Goal: Task Accomplishment & Management: Manage account settings

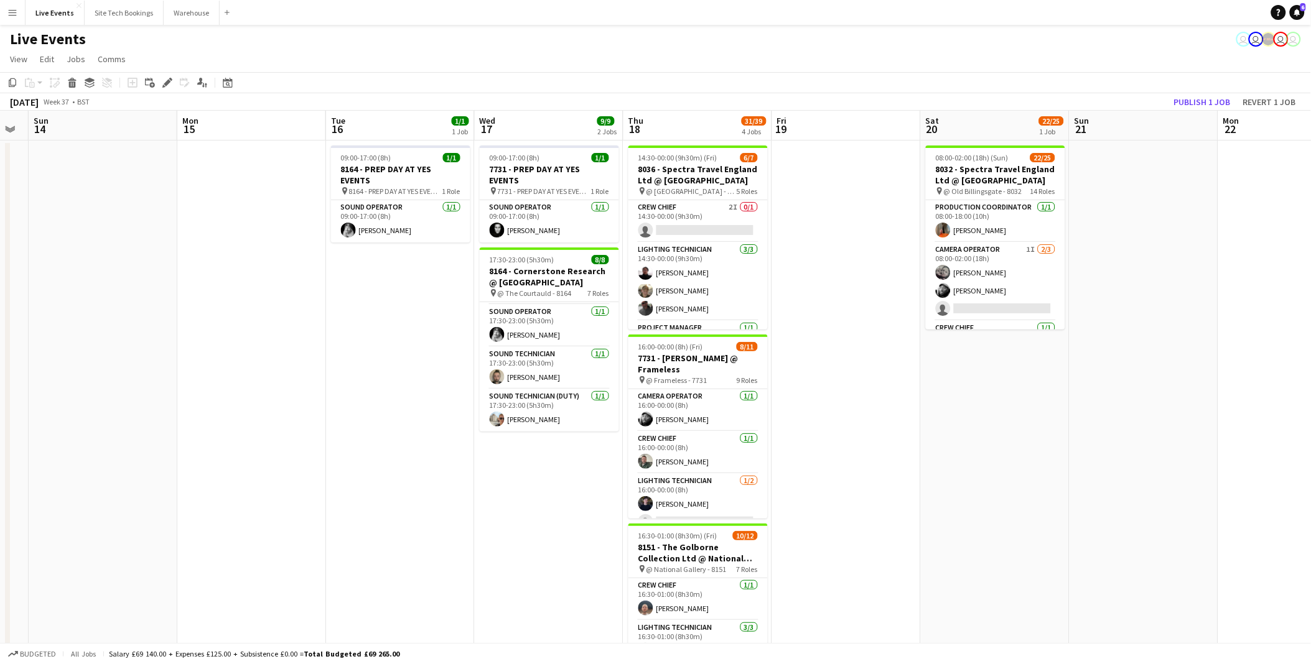
scroll to position [0, 388]
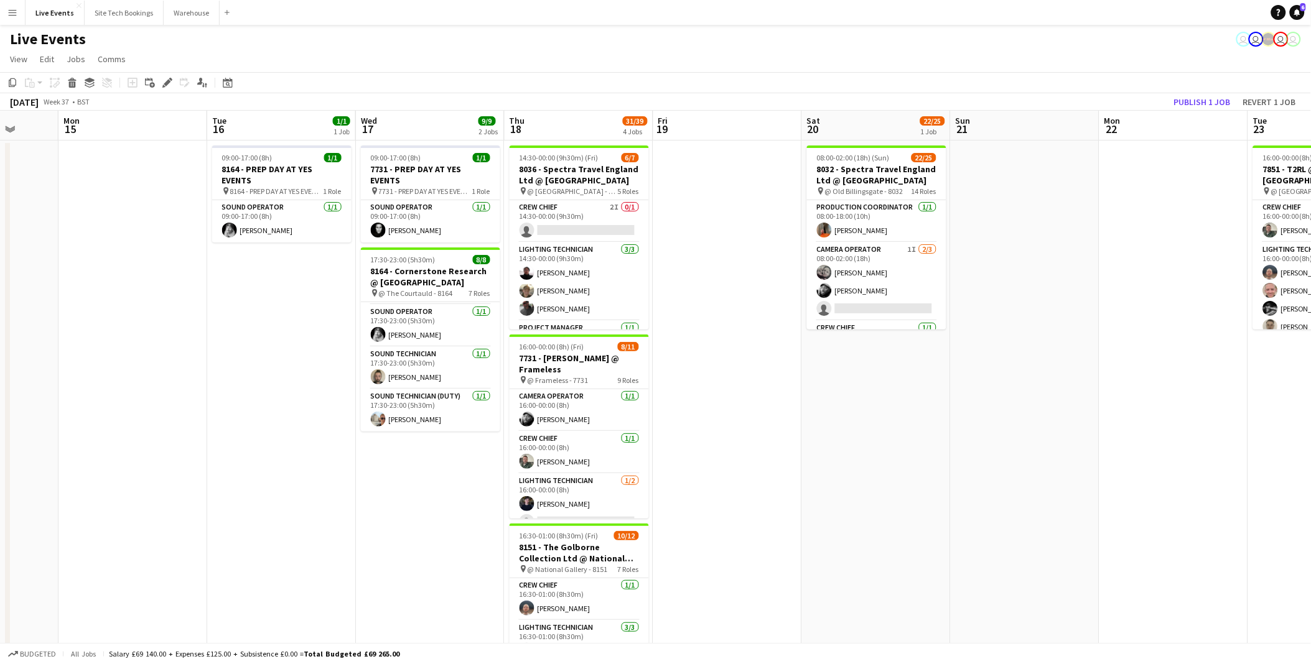
drag, startPoint x: 569, startPoint y: 450, endPoint x: 245, endPoint y: 440, distance: 324.3
click at [245, 440] on app-calendar-viewport "Fri 12 1/1 1 Job Sat 13 Sun 14 Mon 15 Tue 16 1/1 1 Job Wed 17 9/9 2 Jobs Thu 18…" at bounding box center [655, 568] width 1311 height 915
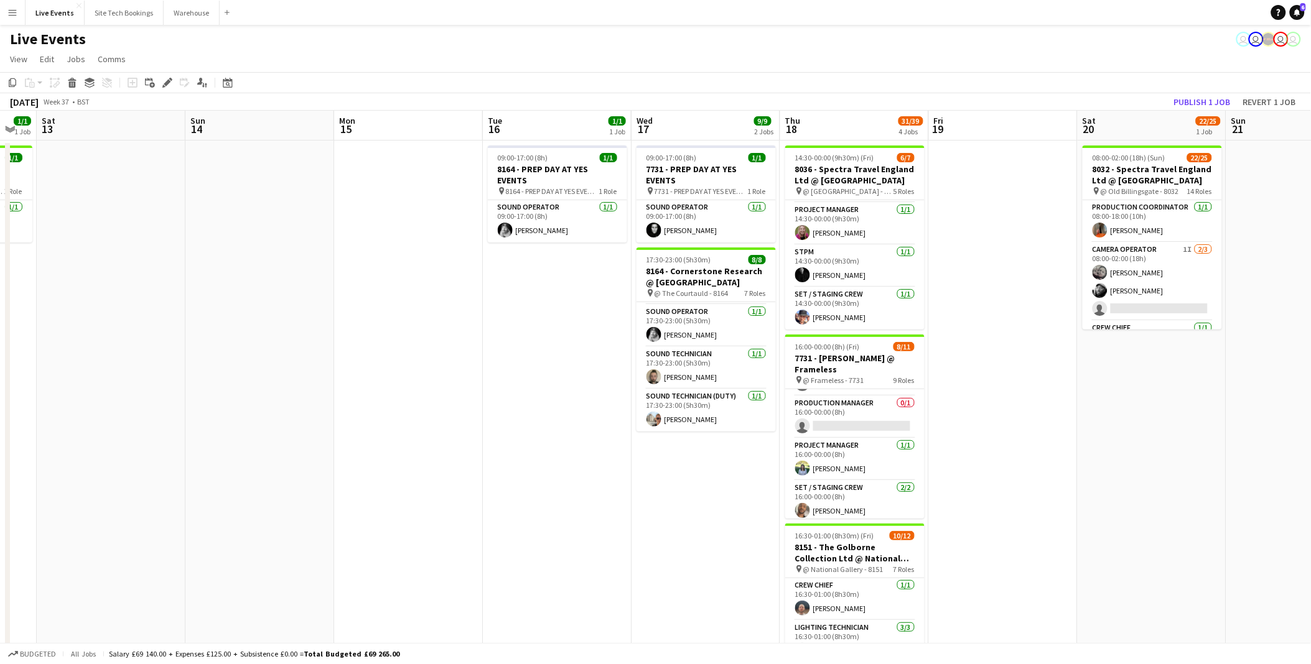
scroll to position [0, 288]
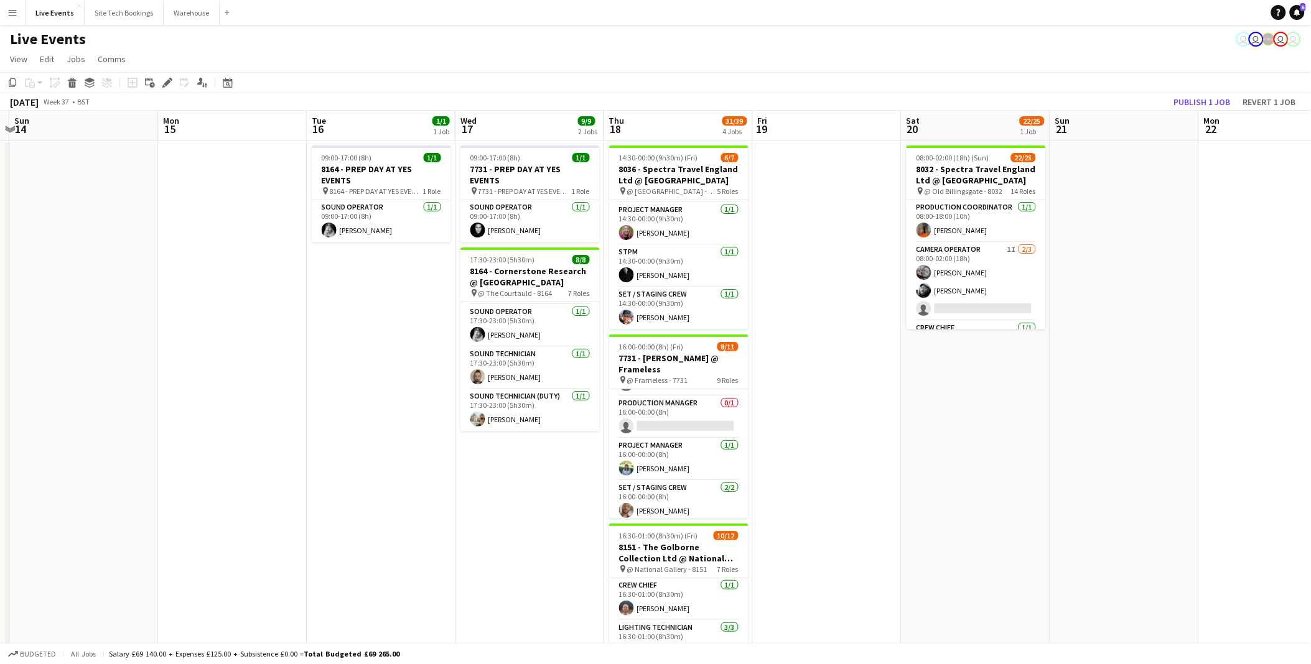
drag, startPoint x: 237, startPoint y: 403, endPoint x: 1080, endPoint y: 431, distance: 843.4
click at [1080, 431] on app-calendar-viewport "Fri 12 1/1 1 Job Sat 13 Sun 14 Mon 15 Tue 16 1/1 1 Job Wed 17 9/9 2 Jobs Thu 18…" at bounding box center [655, 568] width 1311 height 915
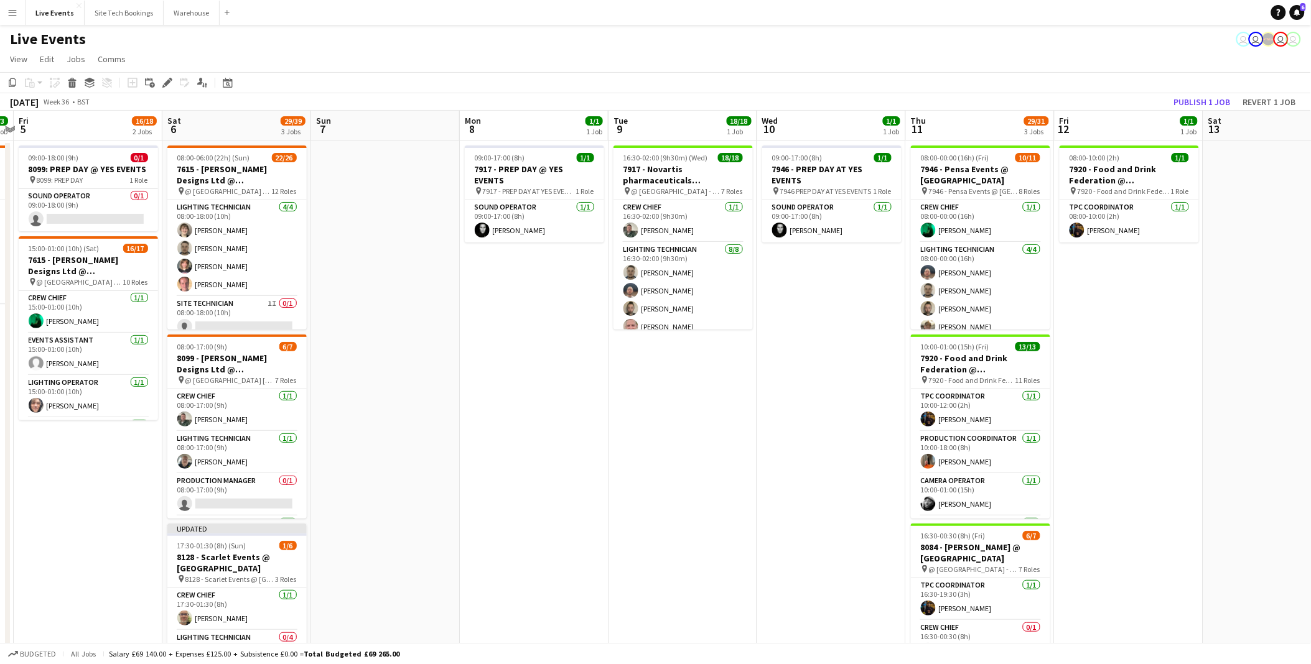
scroll to position [0, 392]
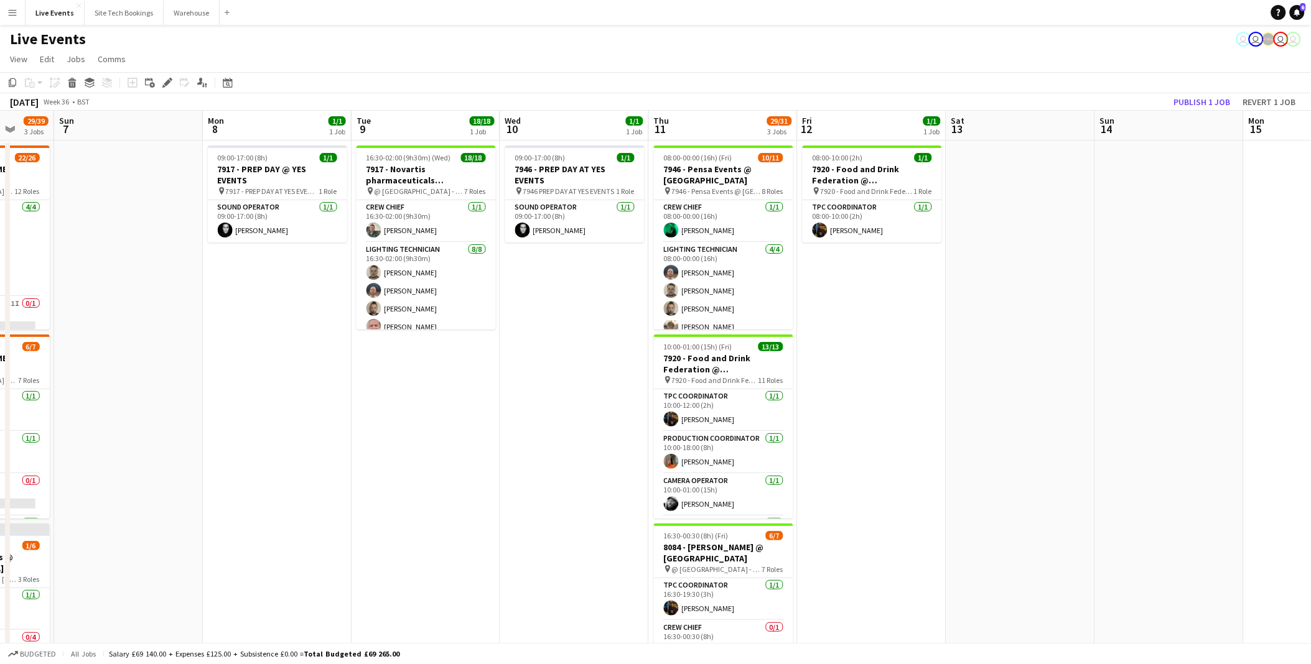
drag, startPoint x: 309, startPoint y: 402, endPoint x: 897, endPoint y: 416, distance: 588.1
click at [1097, 412] on app-calendar-viewport "Thu 4 3/3 1 Job Fri 5 16/18 2 Jobs Sat 6 29/39 3 Jobs Sun 7 Mon 8 1/1 1 Job Tue…" at bounding box center [655, 568] width 1311 height 915
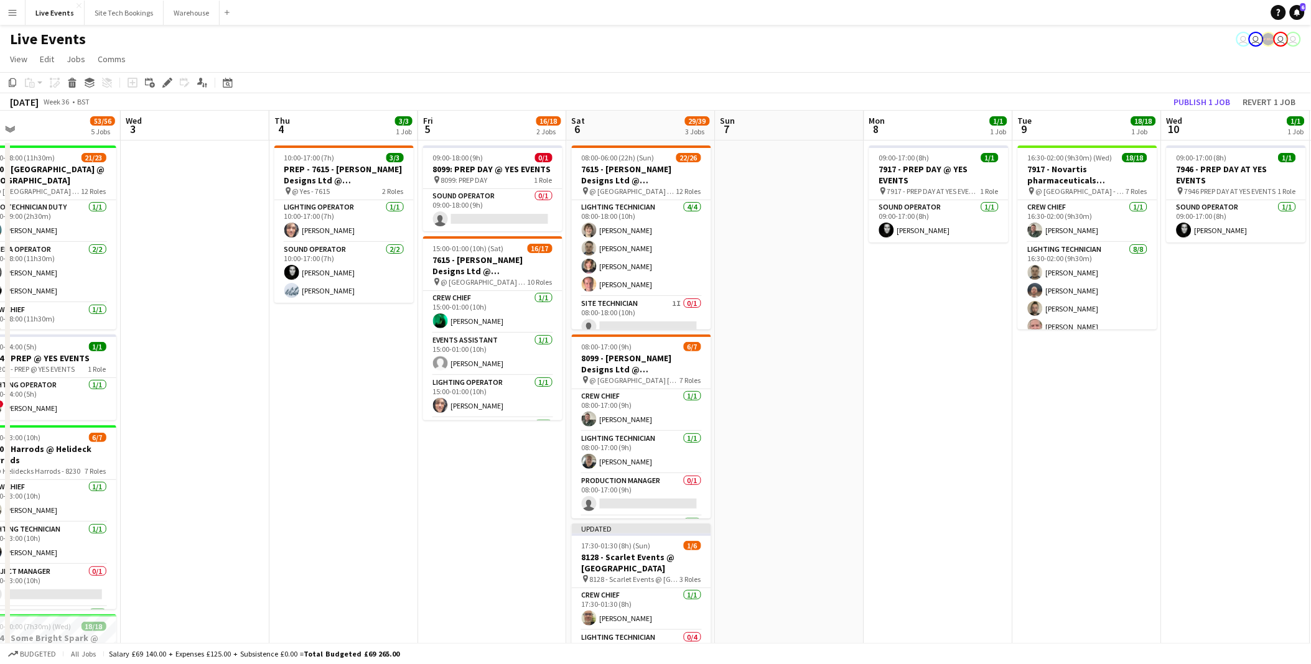
scroll to position [0, 305]
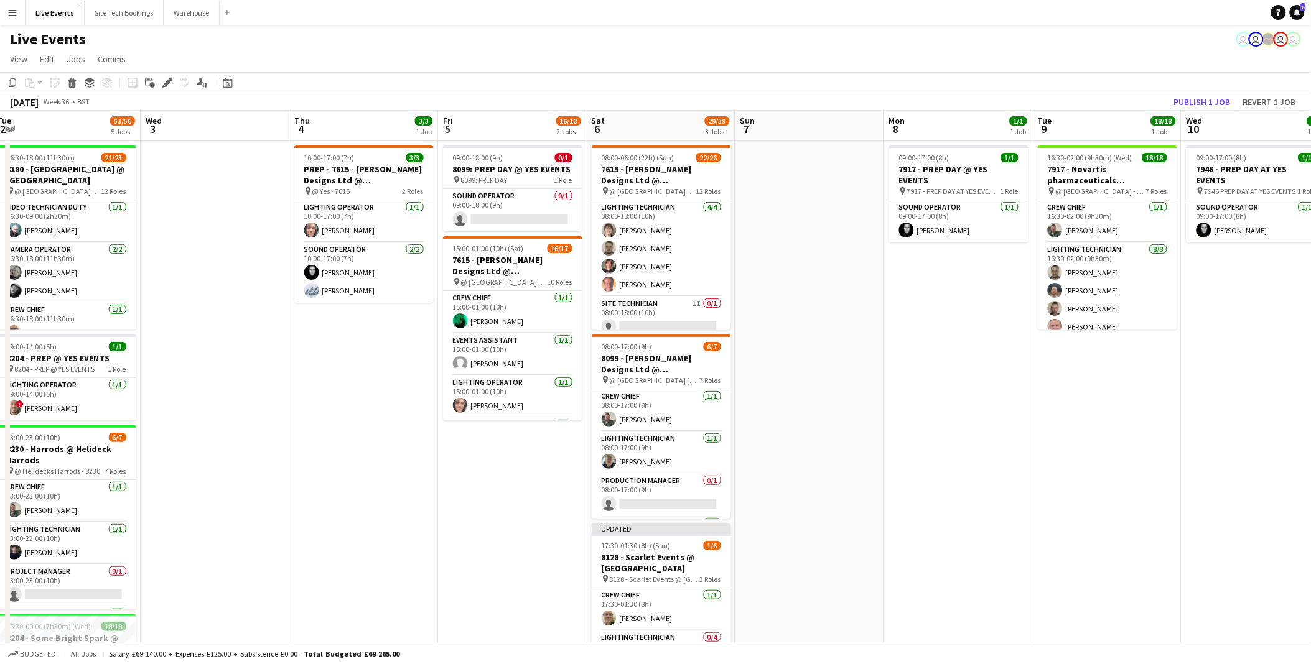
drag, startPoint x: 235, startPoint y: 509, endPoint x: 470, endPoint y: 511, distance: 235.2
click at [470, 511] on app-calendar-viewport "Sun 31 Mon 1 12/12 4 Jobs Tue 2 53/56 5 Jobs Wed 3 Thu 4 3/3 1 Job Fri 5 16/18 …" at bounding box center [655, 568] width 1311 height 915
click at [647, 264] on app-card-role "Lighting Technician [DATE] 08:00-18:00 (10h) [PERSON_NAME] [PERSON_NAME] [PERSO…" at bounding box center [661, 248] width 139 height 96
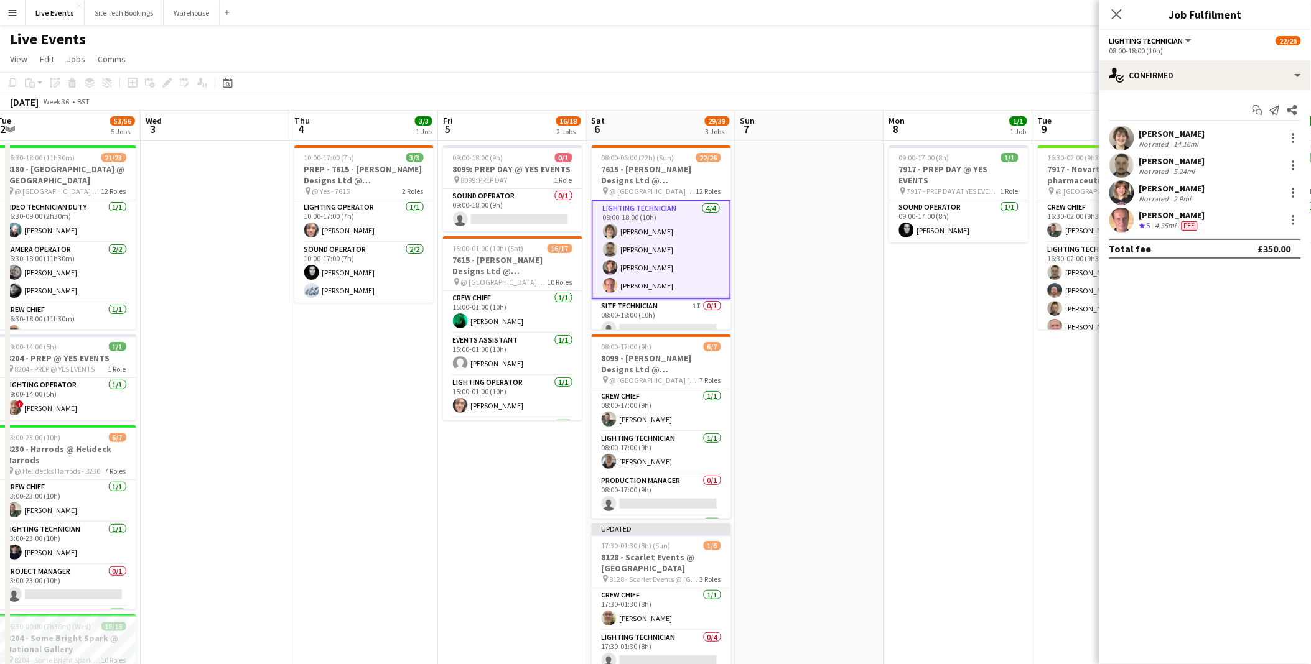
click at [1124, 191] on app-user-avatar at bounding box center [1121, 192] width 25 height 25
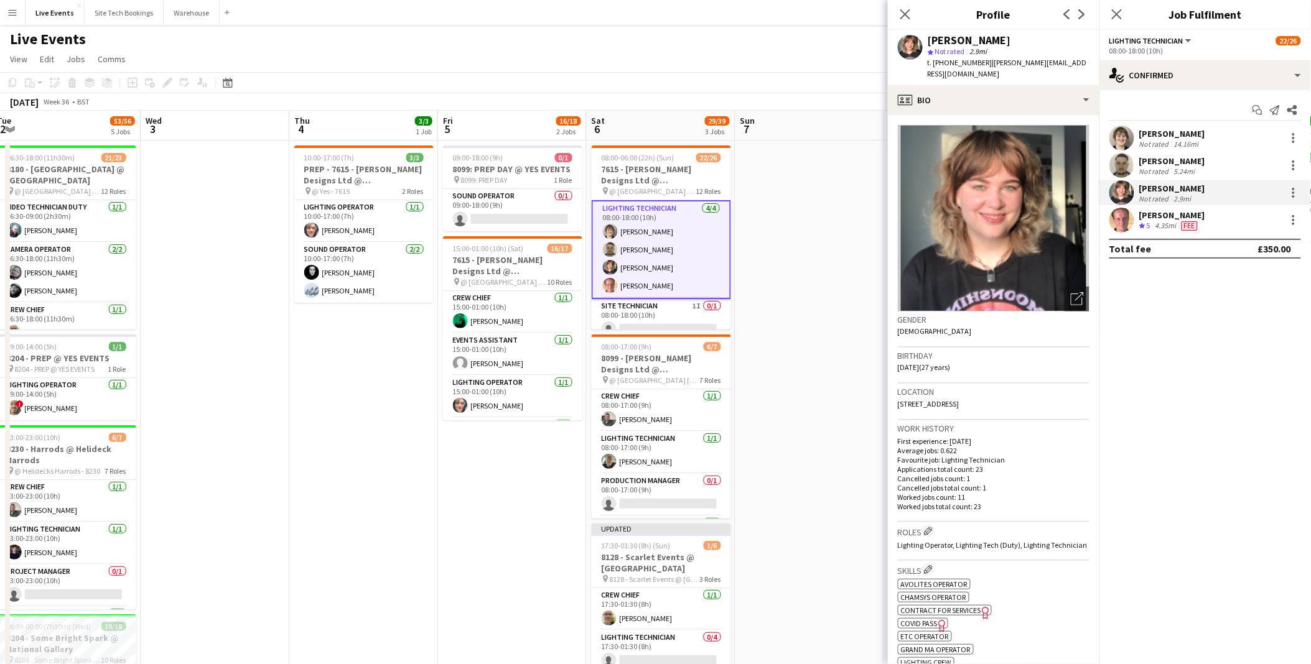
click at [1115, 217] on app-user-avatar at bounding box center [1121, 220] width 25 height 25
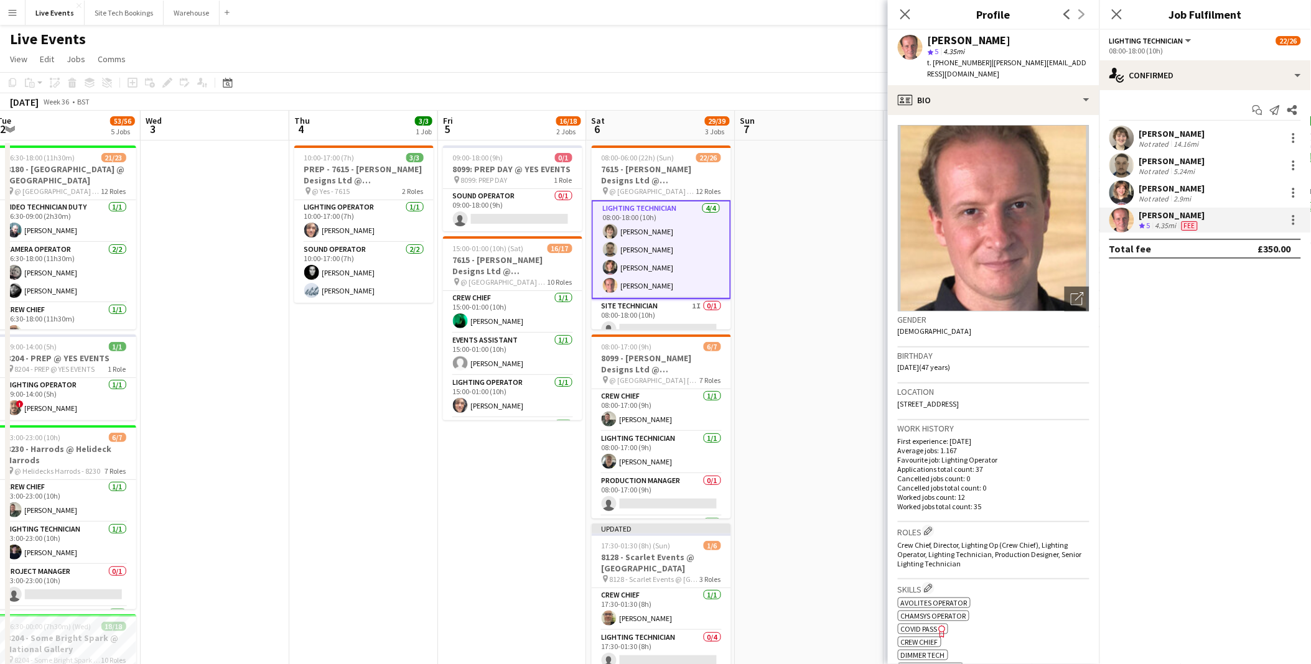
click at [1122, 142] on app-user-avatar at bounding box center [1121, 138] width 25 height 25
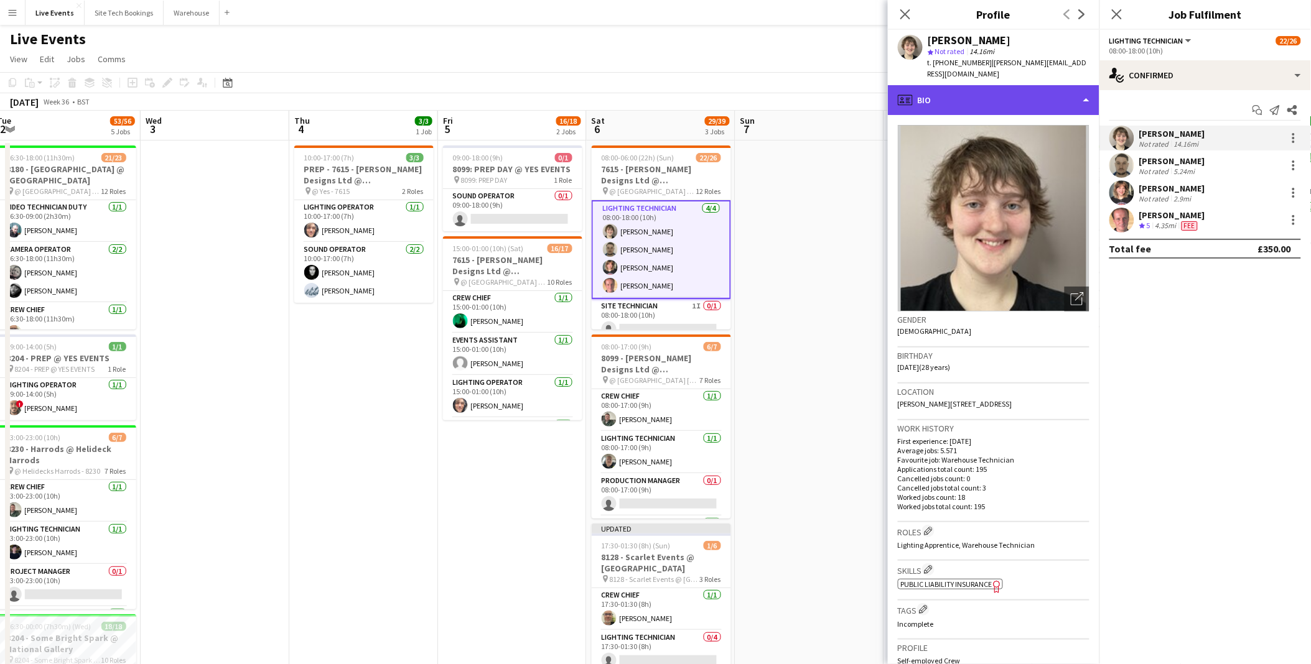
click at [1056, 86] on div "profile Bio" at bounding box center [994, 100] width 212 height 30
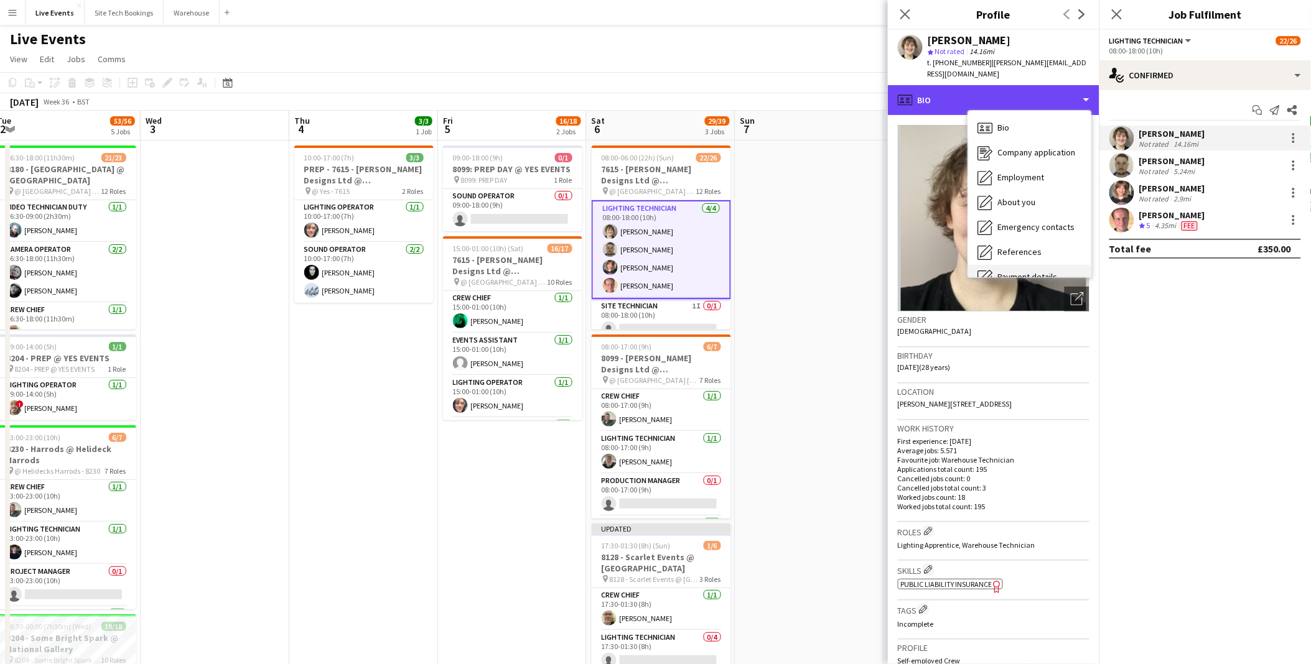
scroll to position [116, 0]
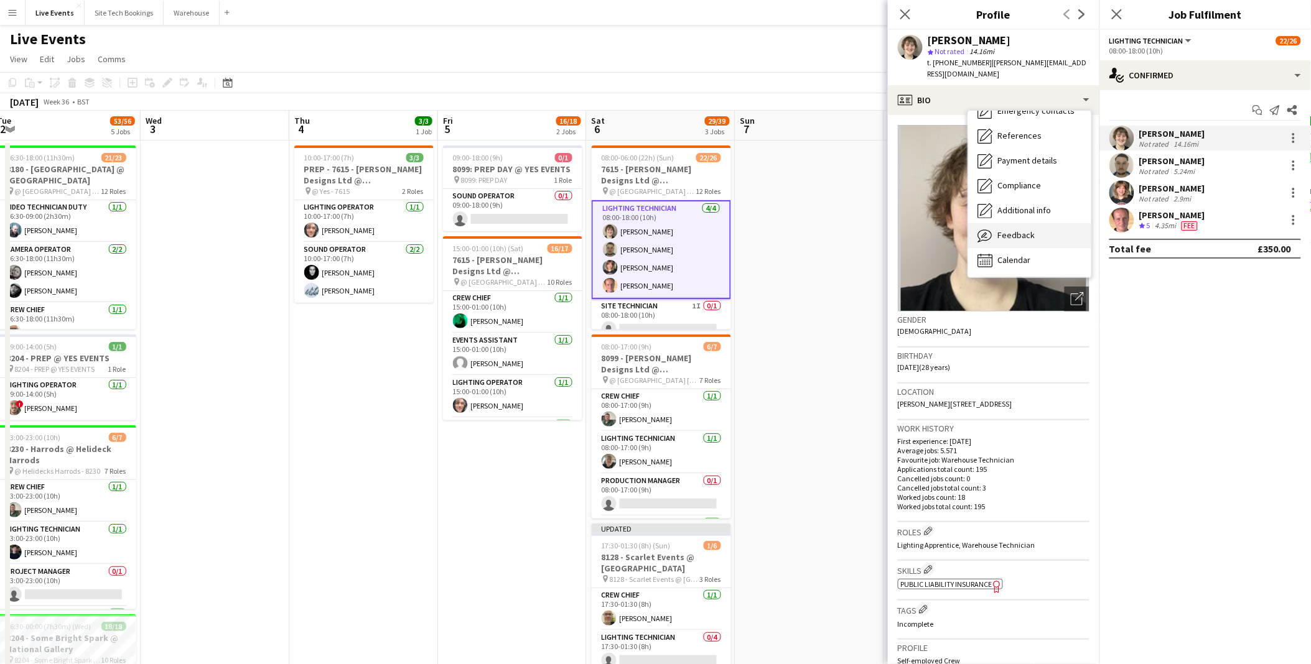
click at [1040, 223] on div "Feedback Feedback" at bounding box center [1029, 235] width 123 height 25
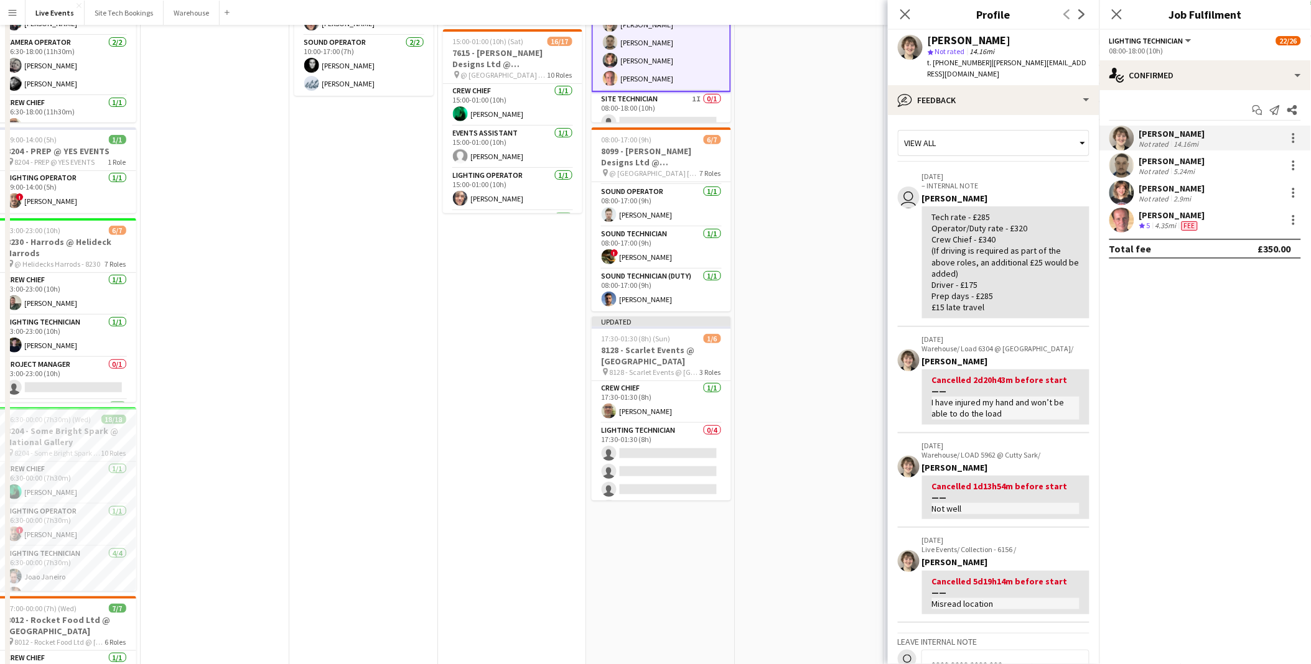
scroll to position [0, 0]
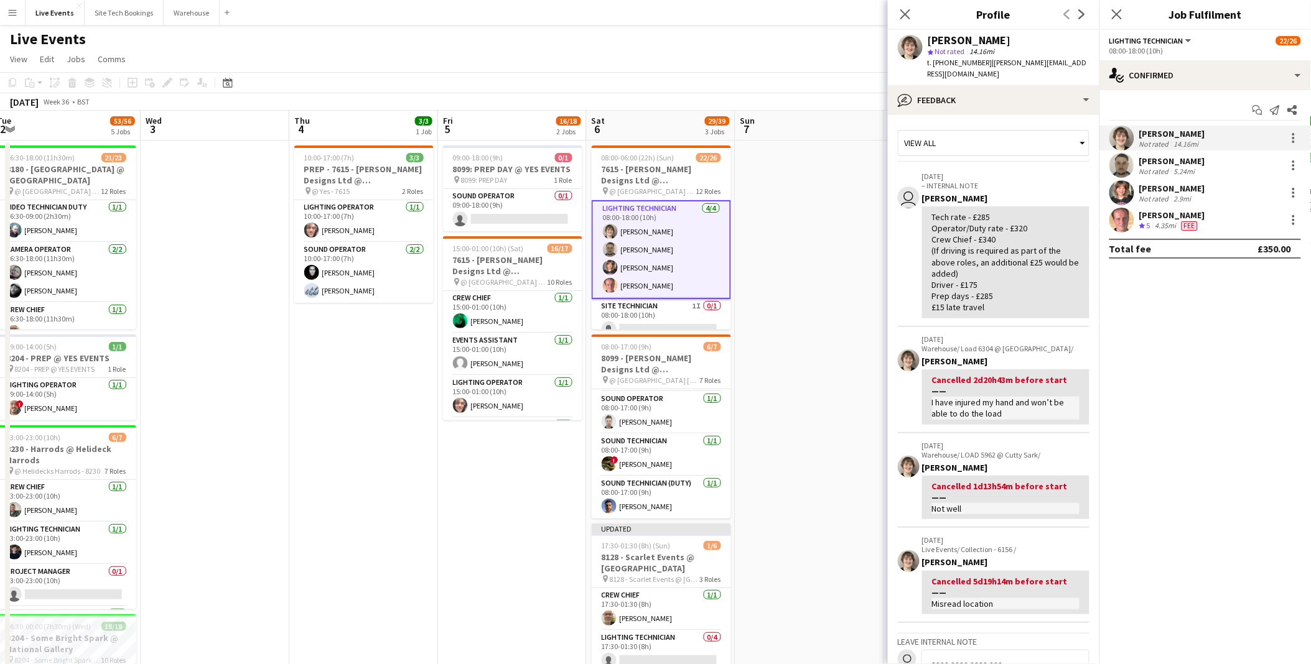
click at [832, 197] on app-date-cell at bounding box center [809, 583] width 149 height 885
